Goal: Task Accomplishment & Management: Use online tool/utility

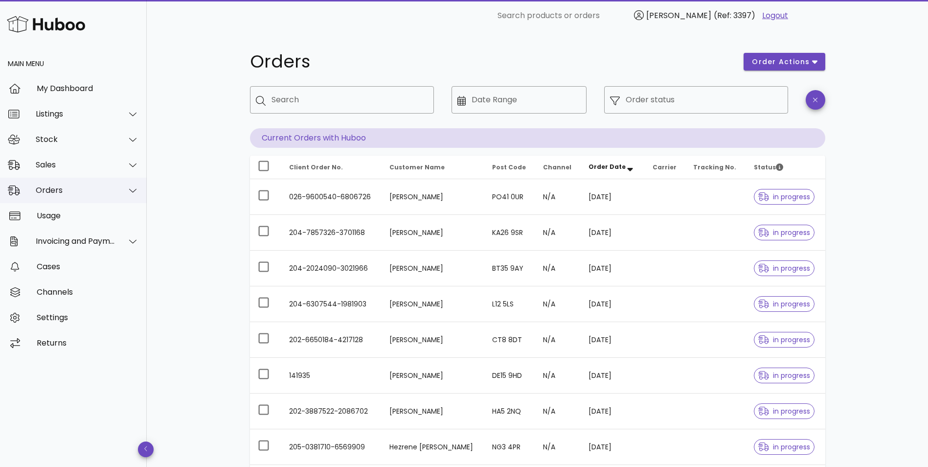
click at [47, 191] on div "Orders" at bounding box center [76, 189] width 80 height 9
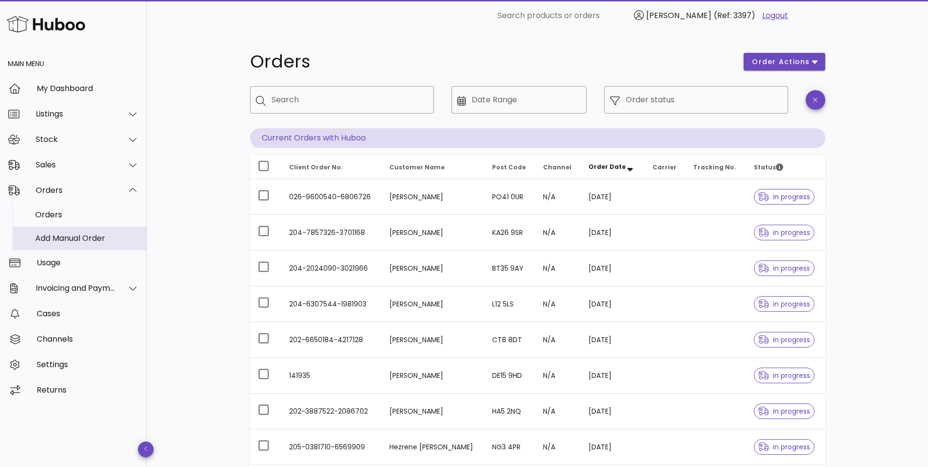
click at [51, 240] on div "Add Manual Order" at bounding box center [87, 237] width 104 height 9
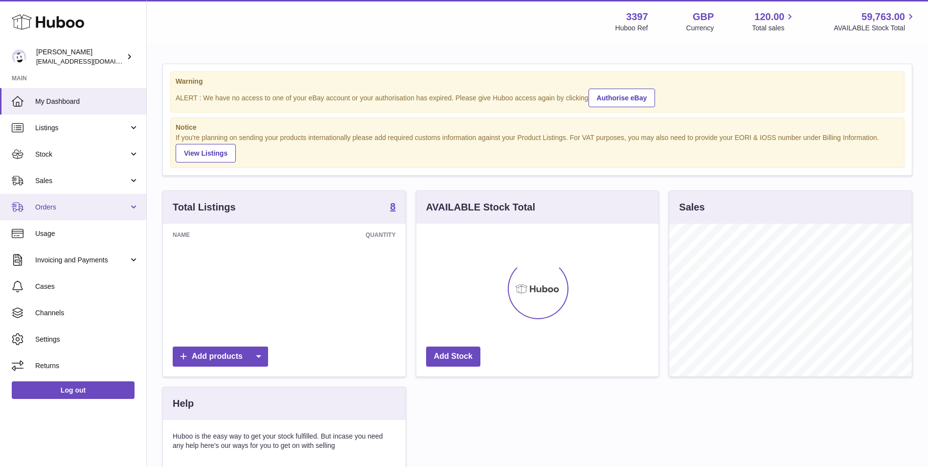
scroll to position [153, 242]
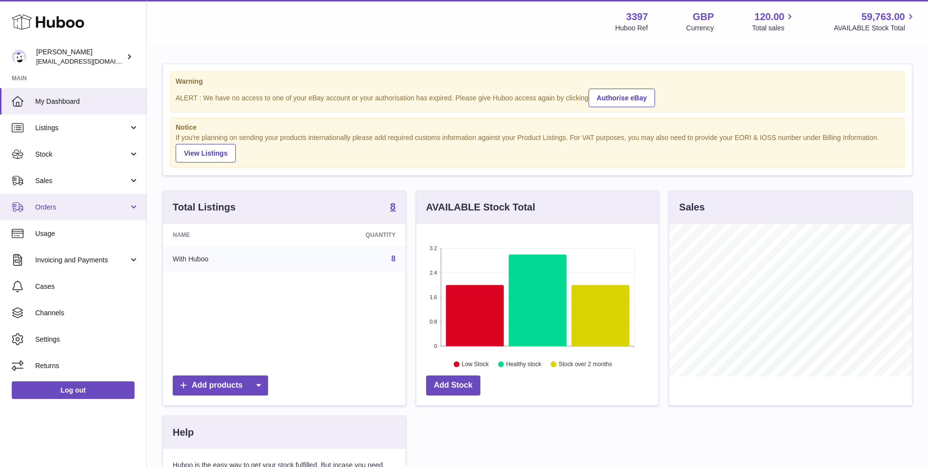
click at [70, 201] on link "Orders" at bounding box center [73, 207] width 146 height 26
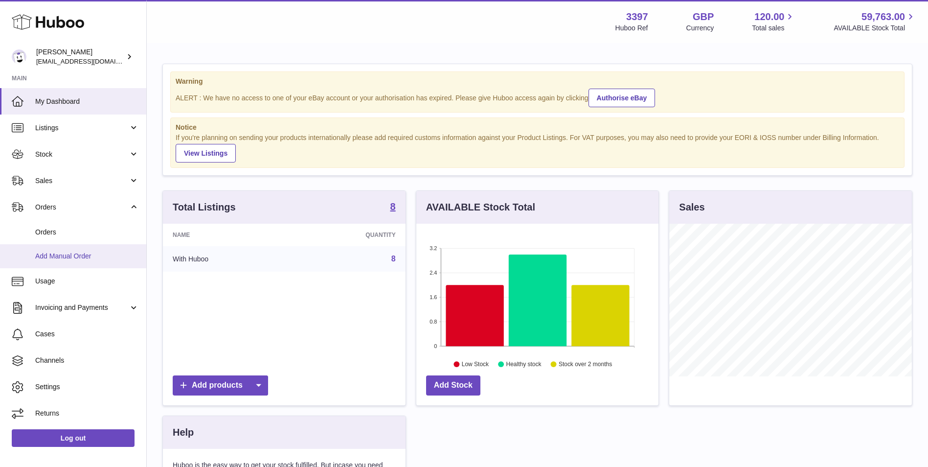
click at [56, 260] on span "Add Manual Order" at bounding box center [87, 255] width 104 height 9
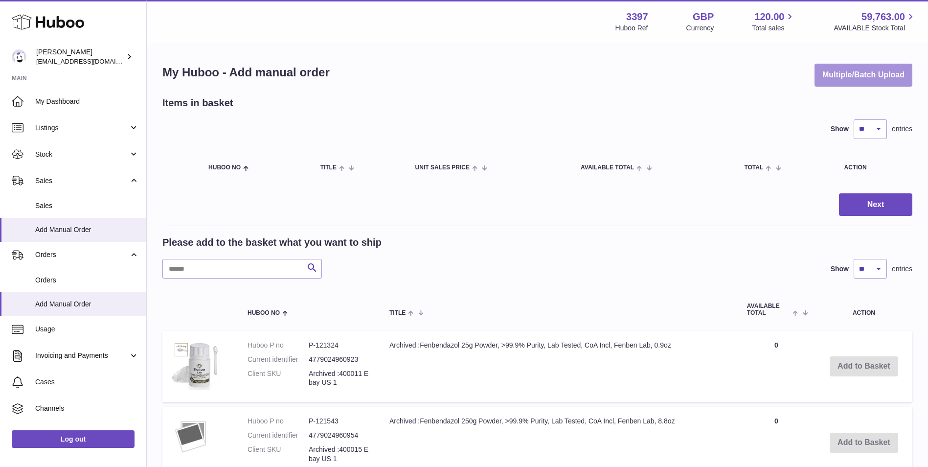
click at [891, 74] on button "Multiple/Batch Upload" at bounding box center [863, 75] width 98 height 23
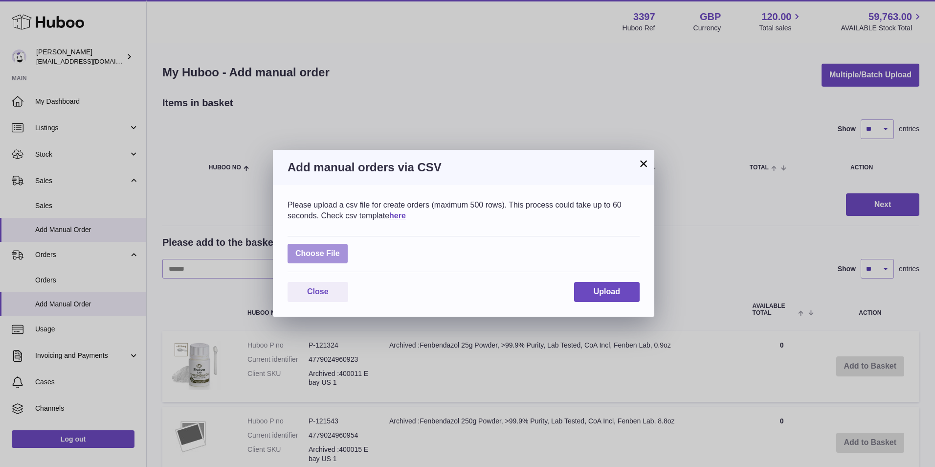
click at [315, 250] on label at bounding box center [318, 254] width 60 height 20
click at [340, 249] on input "file" at bounding box center [340, 248] width 0 height 0
type input "**********"
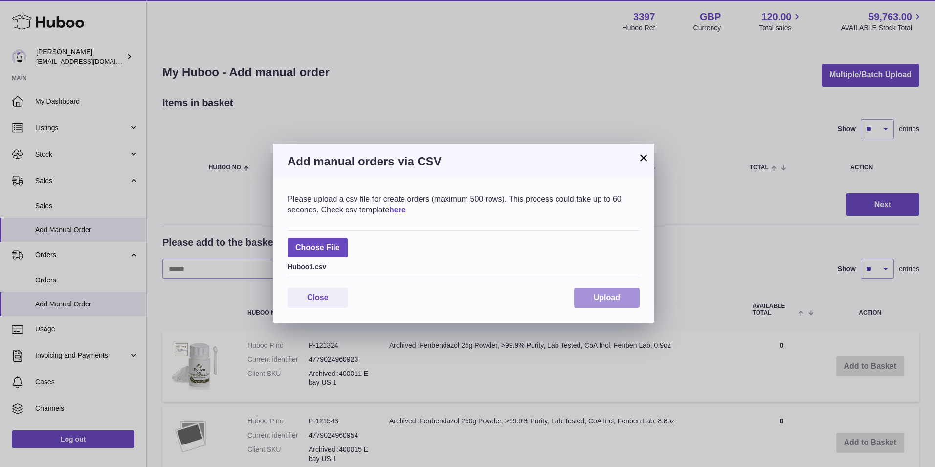
click at [616, 292] on button "Upload" at bounding box center [607, 298] width 66 height 20
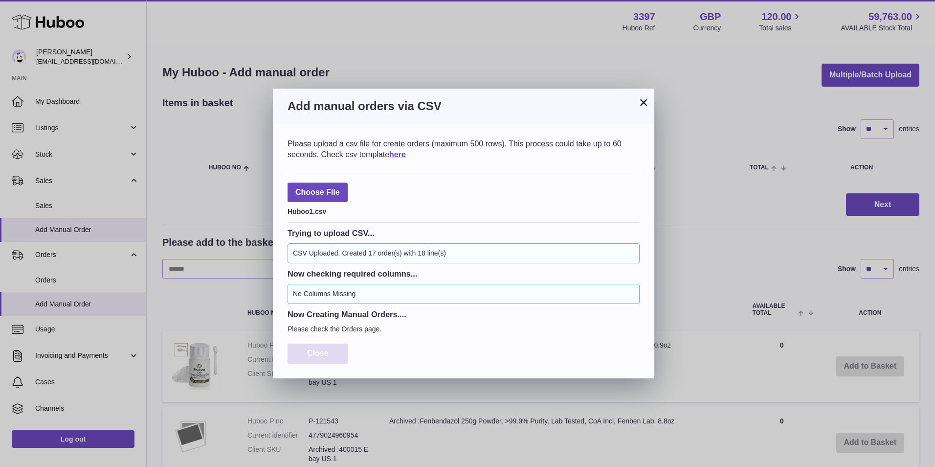
click at [328, 350] on span "Close" at bounding box center [318, 353] width 22 height 8
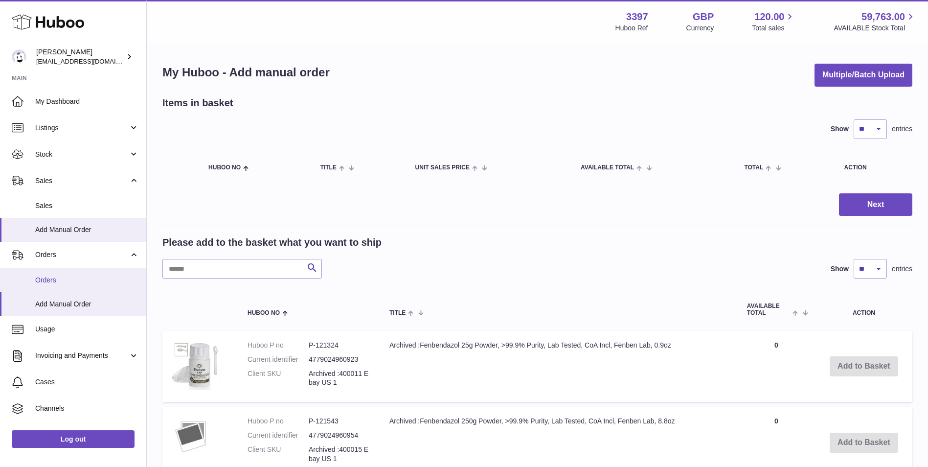
drag, startPoint x: 62, startPoint y: 276, endPoint x: 88, endPoint y: 278, distance: 26.0
click at [62, 276] on span "Orders" at bounding box center [87, 279] width 104 height 9
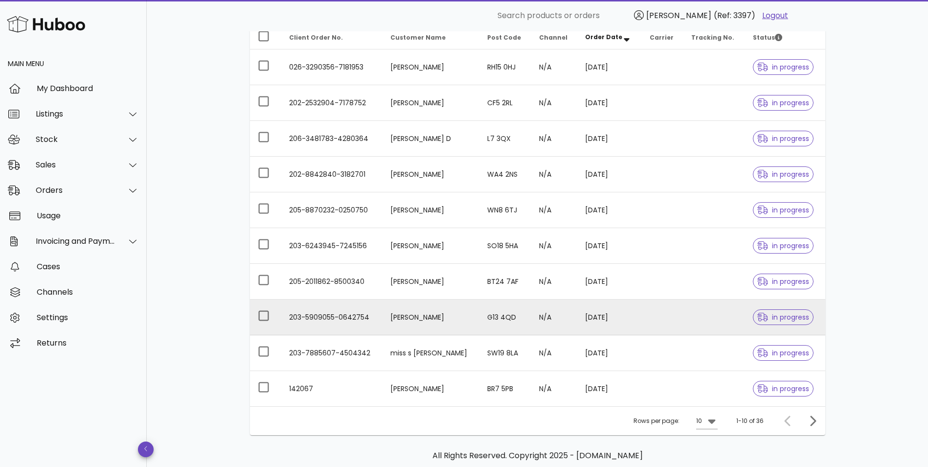
scroll to position [177, 0]
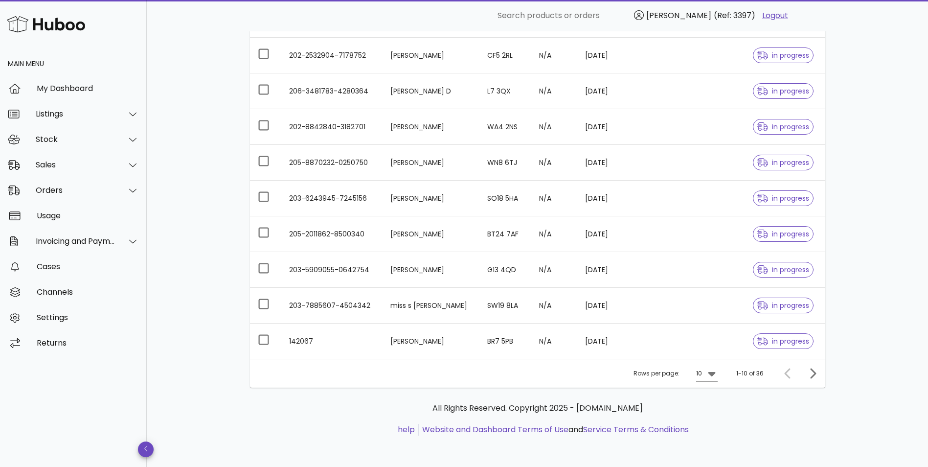
drag, startPoint x: 741, startPoint y: 444, endPoint x: 746, endPoint y: 435, distance: 10.7
click at [741, 444] on div "All Rights Reserved. Copyright 2025 - huboo.co.uk help Website and Dashboard Te…" at bounding box center [537, 423] width 575 height 73
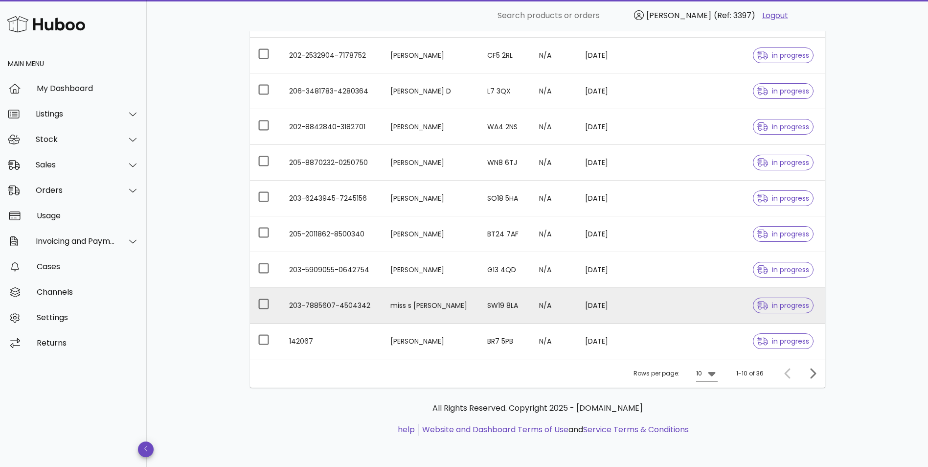
scroll to position [0, 0]
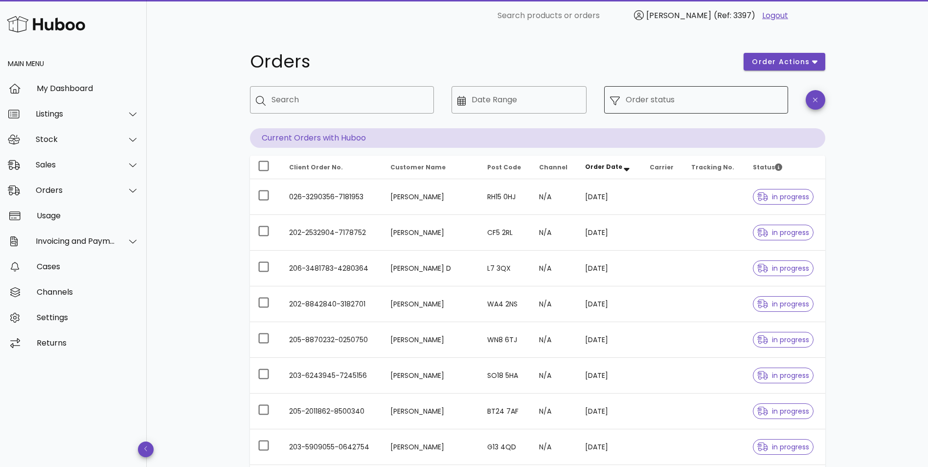
click at [661, 105] on input "Order status" at bounding box center [704, 100] width 157 height 16
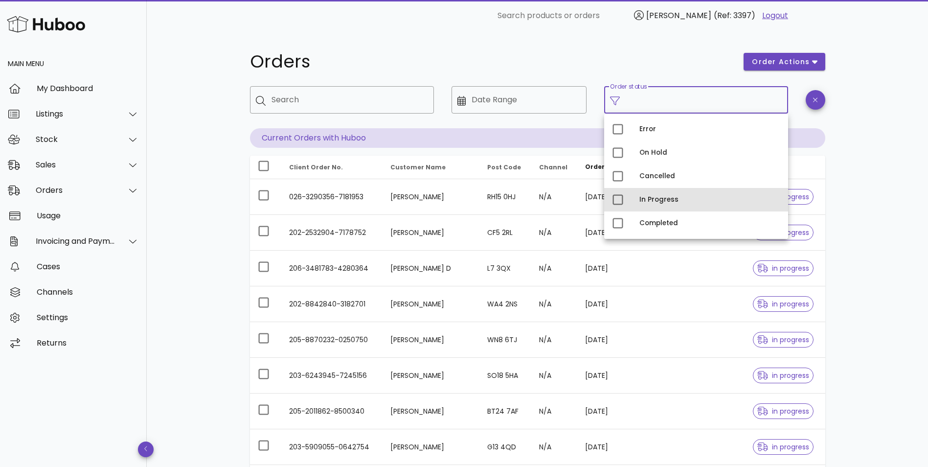
click at [658, 201] on div "In Progress" at bounding box center [709, 200] width 141 height 8
type input "**********"
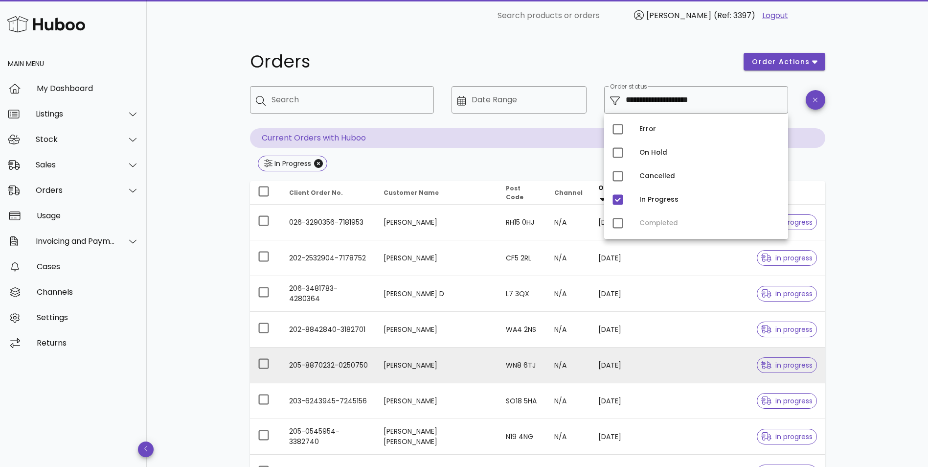
scroll to position [202, 0]
